Goal: Communication & Community: Connect with others

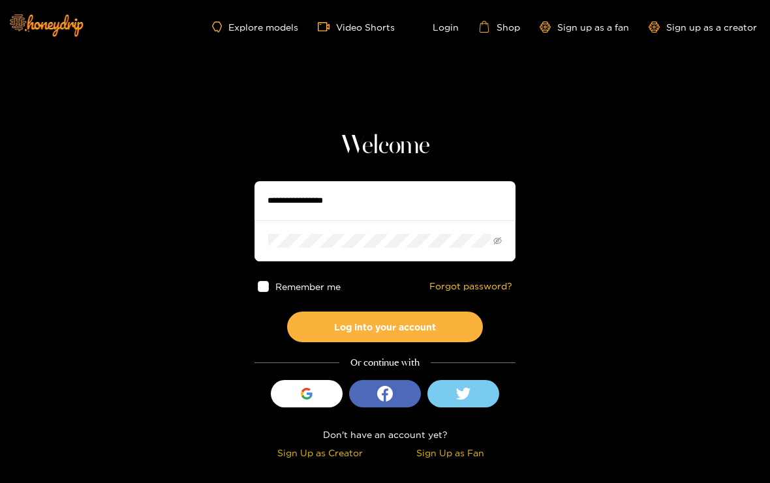
click at [335, 397] on button "Sign in with Google" at bounding box center [307, 393] width 72 height 27
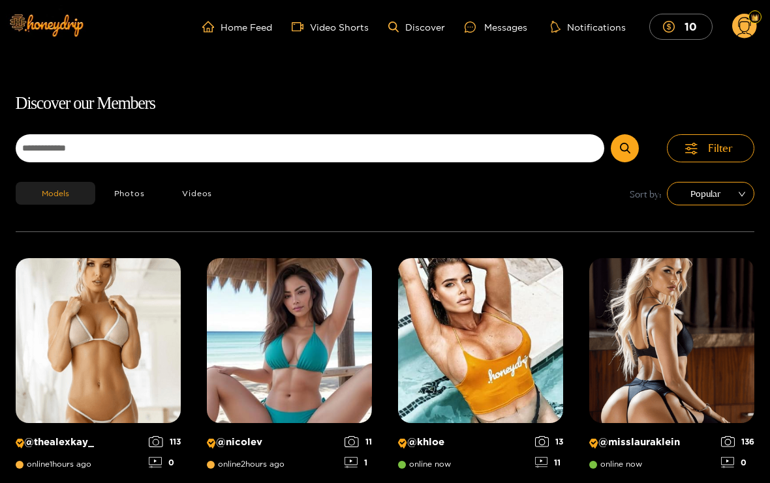
click at [513, 25] on div "Messages" at bounding box center [495, 27] width 63 height 15
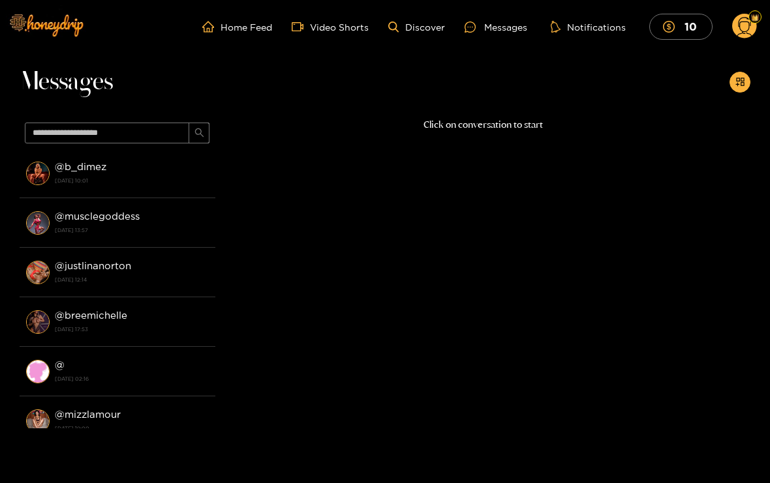
click at [170, 185] on strong "[DATE] 10:01" at bounding box center [132, 181] width 154 height 12
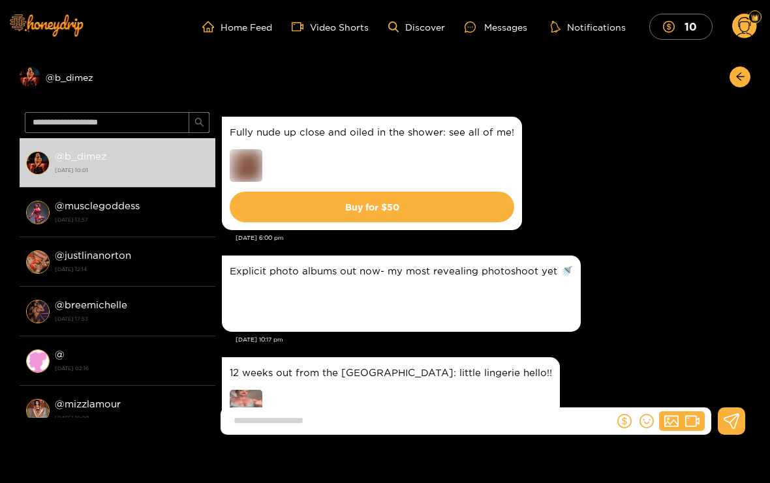
scroll to position [2515, 0]
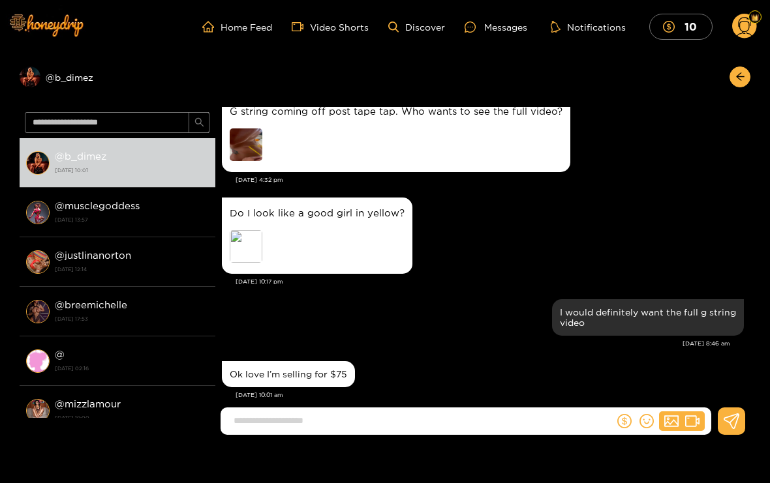
click at [85, 82] on div "Preview @ b_dimez" at bounding box center [118, 77] width 196 height 21
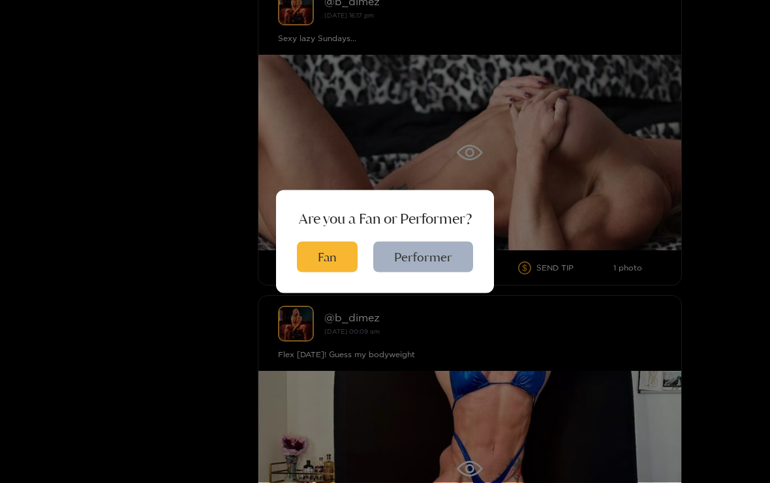
scroll to position [1721, 0]
